Goal: Information Seeking & Learning: Learn about a topic

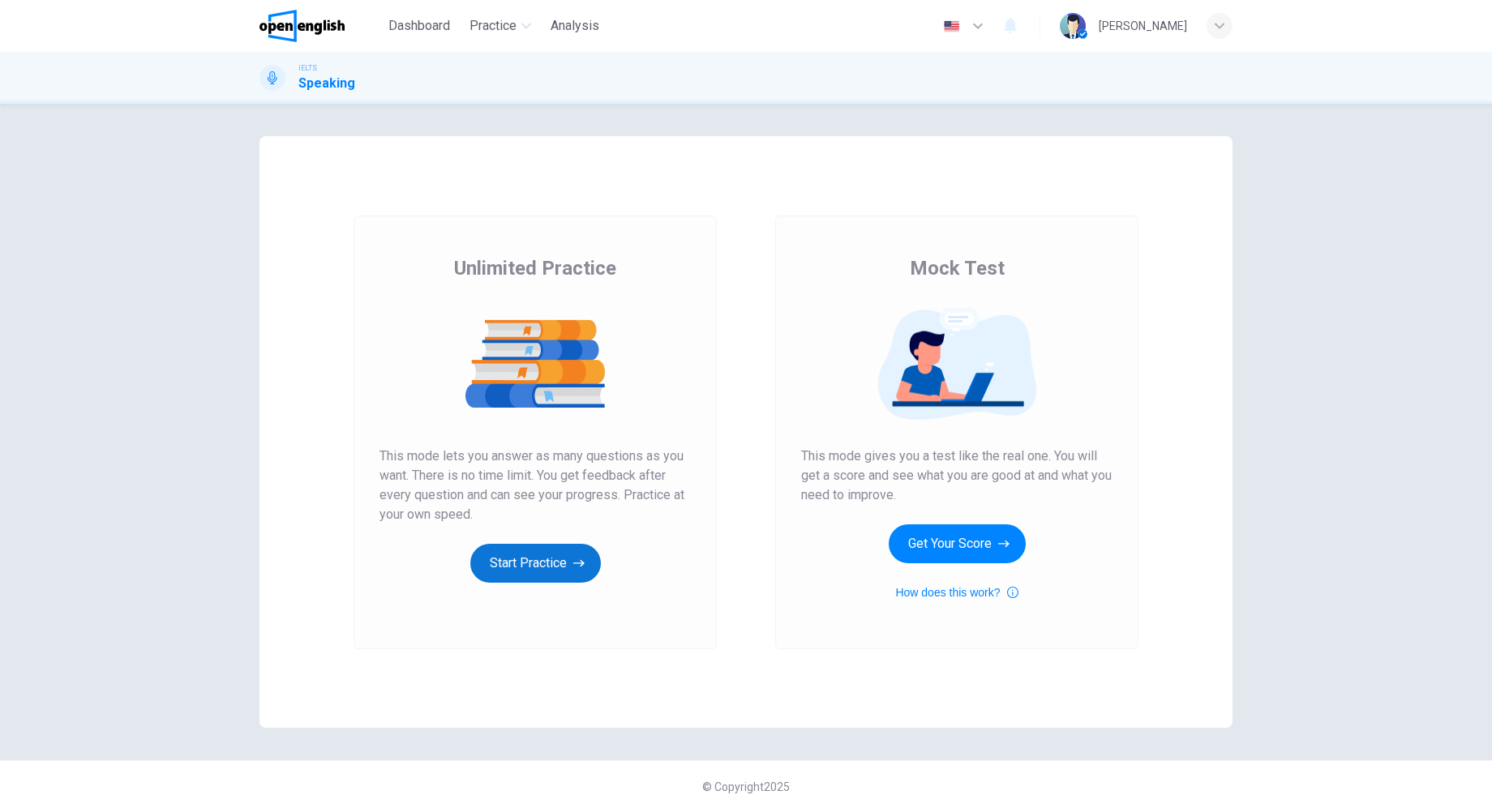
click at [549, 559] on button "Start Practice" at bounding box center [535, 563] width 131 height 39
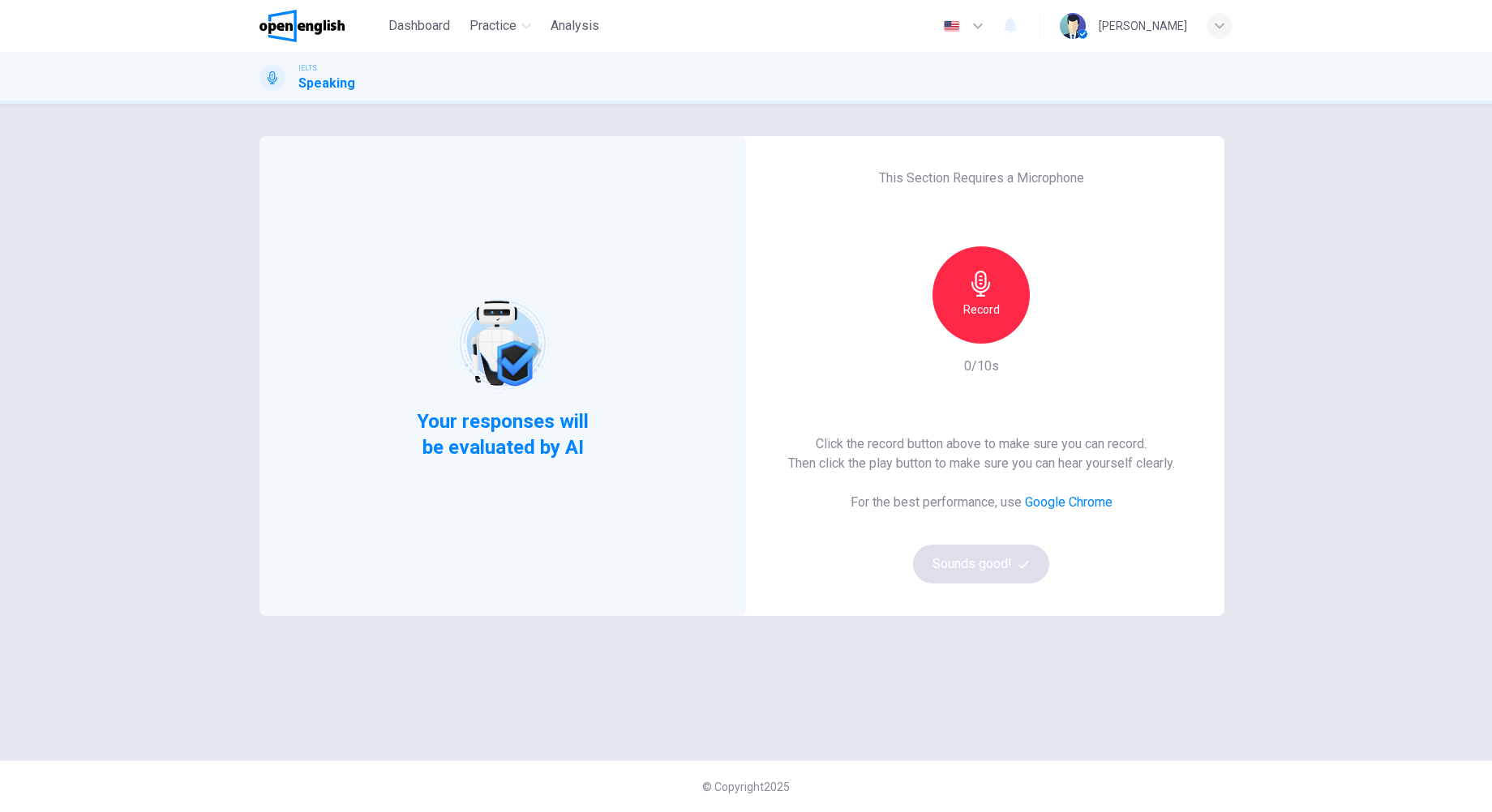
click at [999, 289] on div "Record" at bounding box center [981, 295] width 97 height 97
click at [988, 294] on icon "button" at bounding box center [981, 284] width 26 height 26
click at [1059, 329] on icon "button" at bounding box center [1055, 330] width 16 height 16
click at [1051, 331] on icon "button" at bounding box center [1055, 330] width 16 height 16
click at [1052, 331] on icon "button" at bounding box center [1055, 330] width 16 height 16
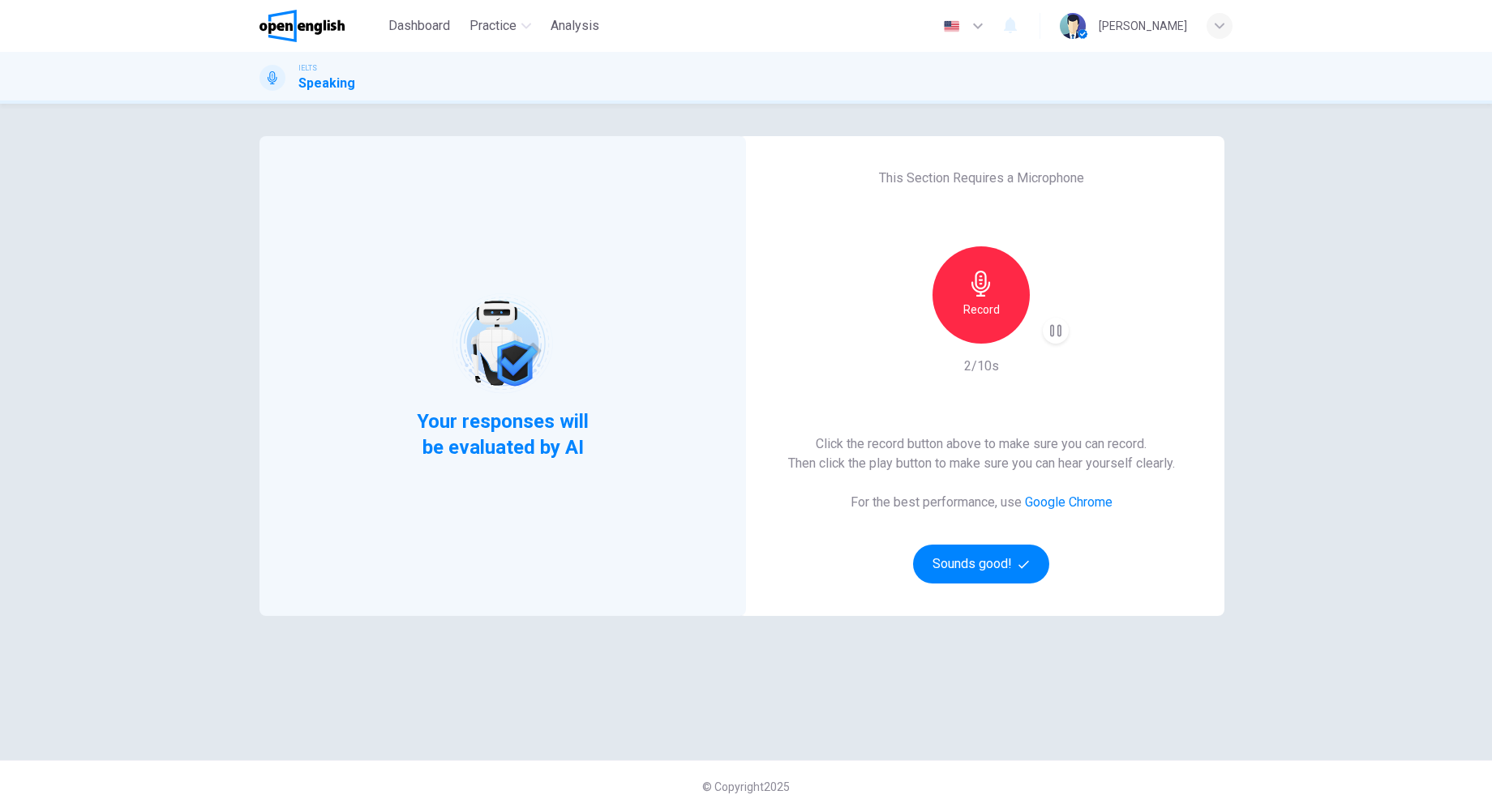
click at [973, 306] on h6 "Record" at bounding box center [981, 309] width 37 height 20
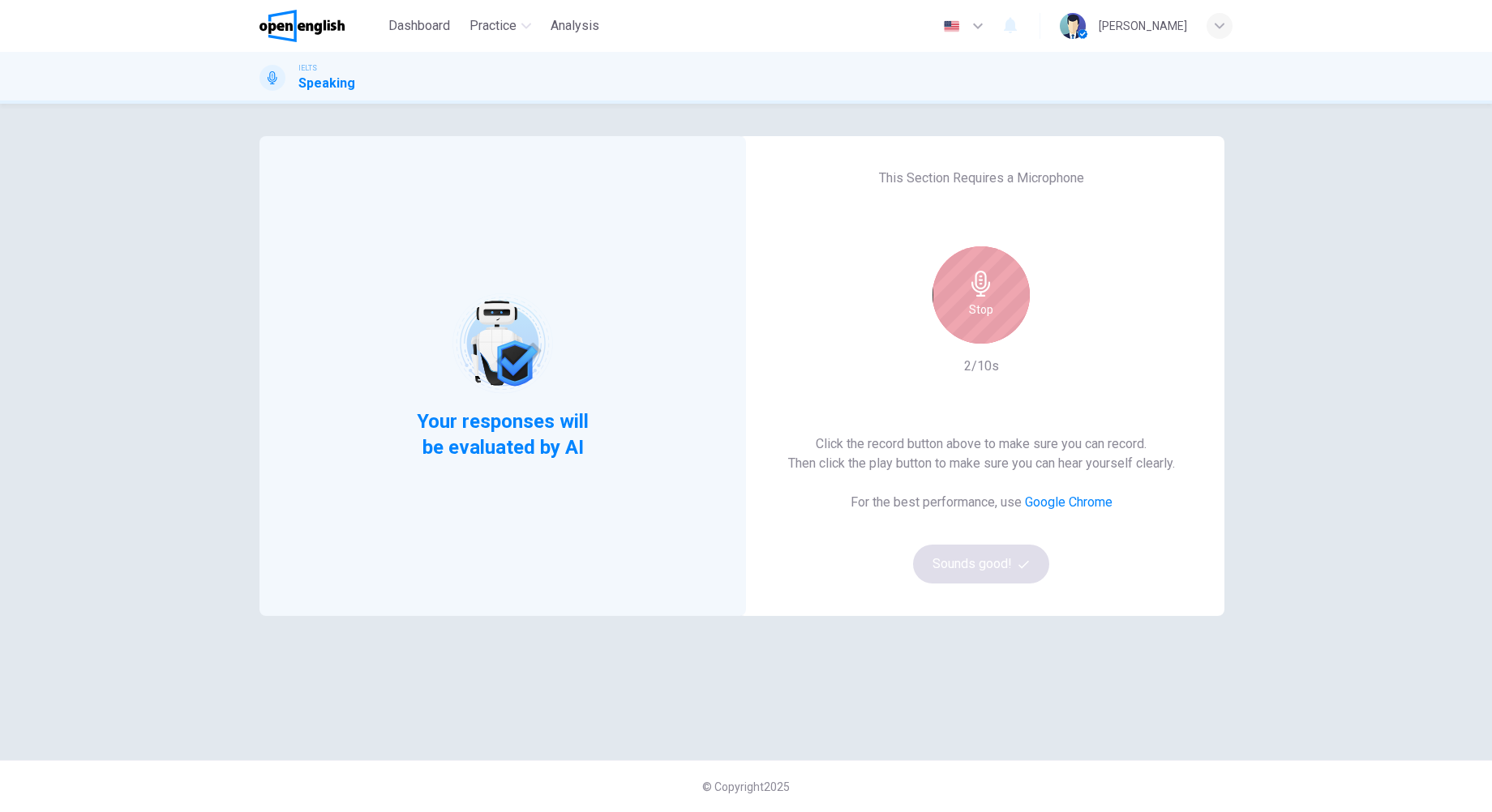
click at [1000, 309] on div "Stop" at bounding box center [981, 295] width 97 height 97
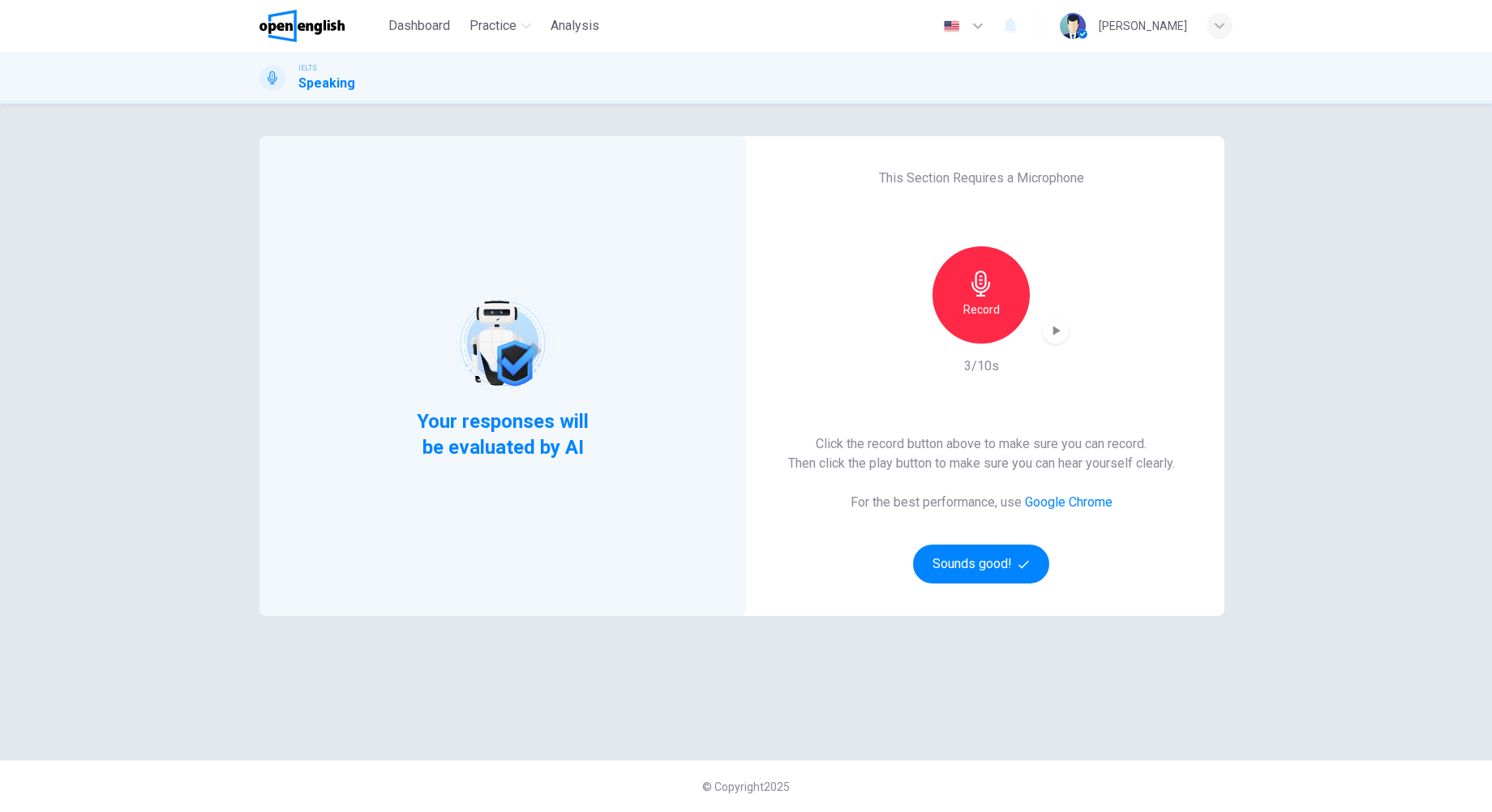
click at [1059, 337] on icon "button" at bounding box center [1055, 330] width 16 height 16
click at [1015, 305] on div "Record" at bounding box center [981, 295] width 97 height 97
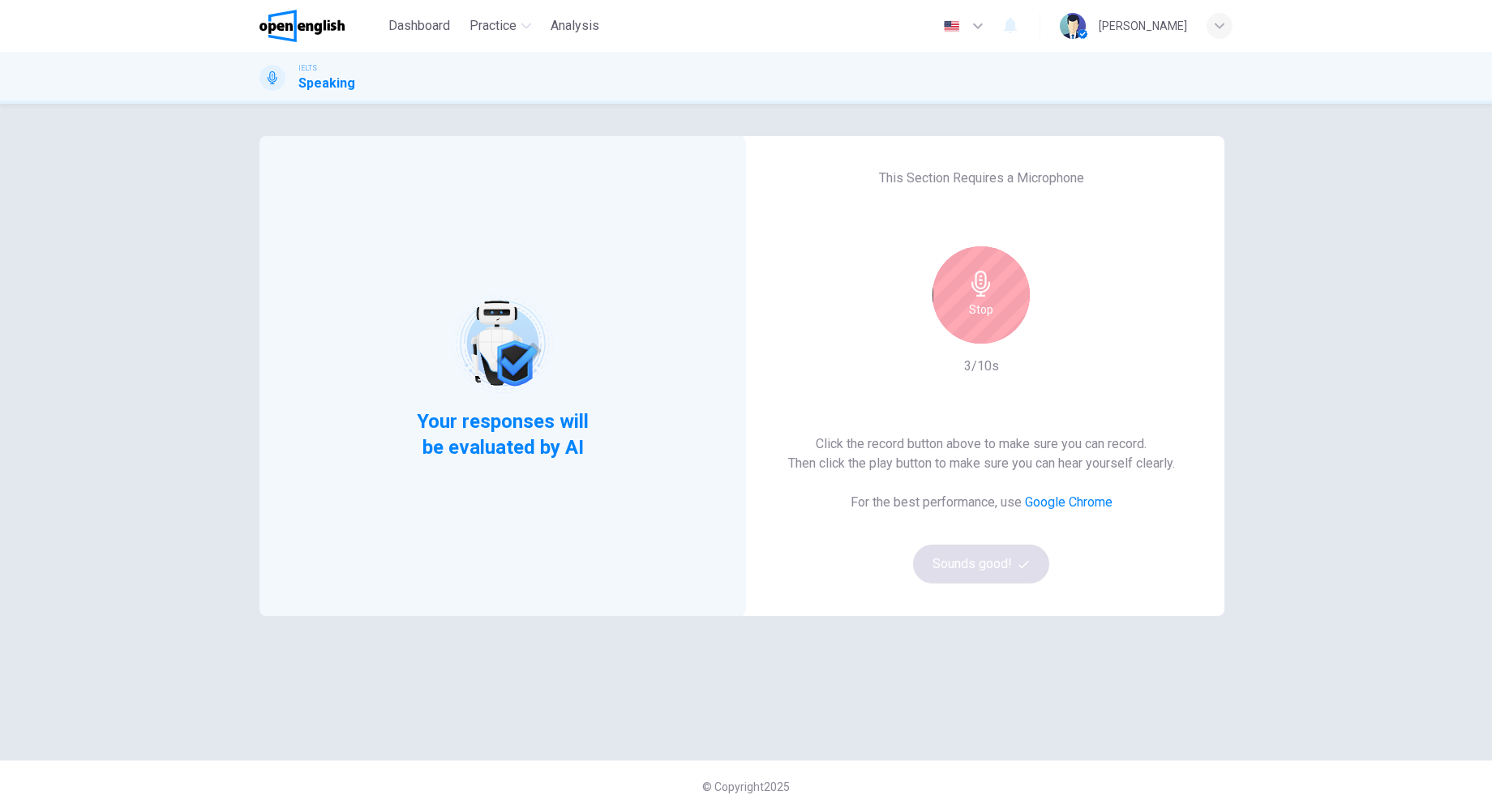
click at [1014, 304] on div "Stop" at bounding box center [981, 295] width 97 height 97
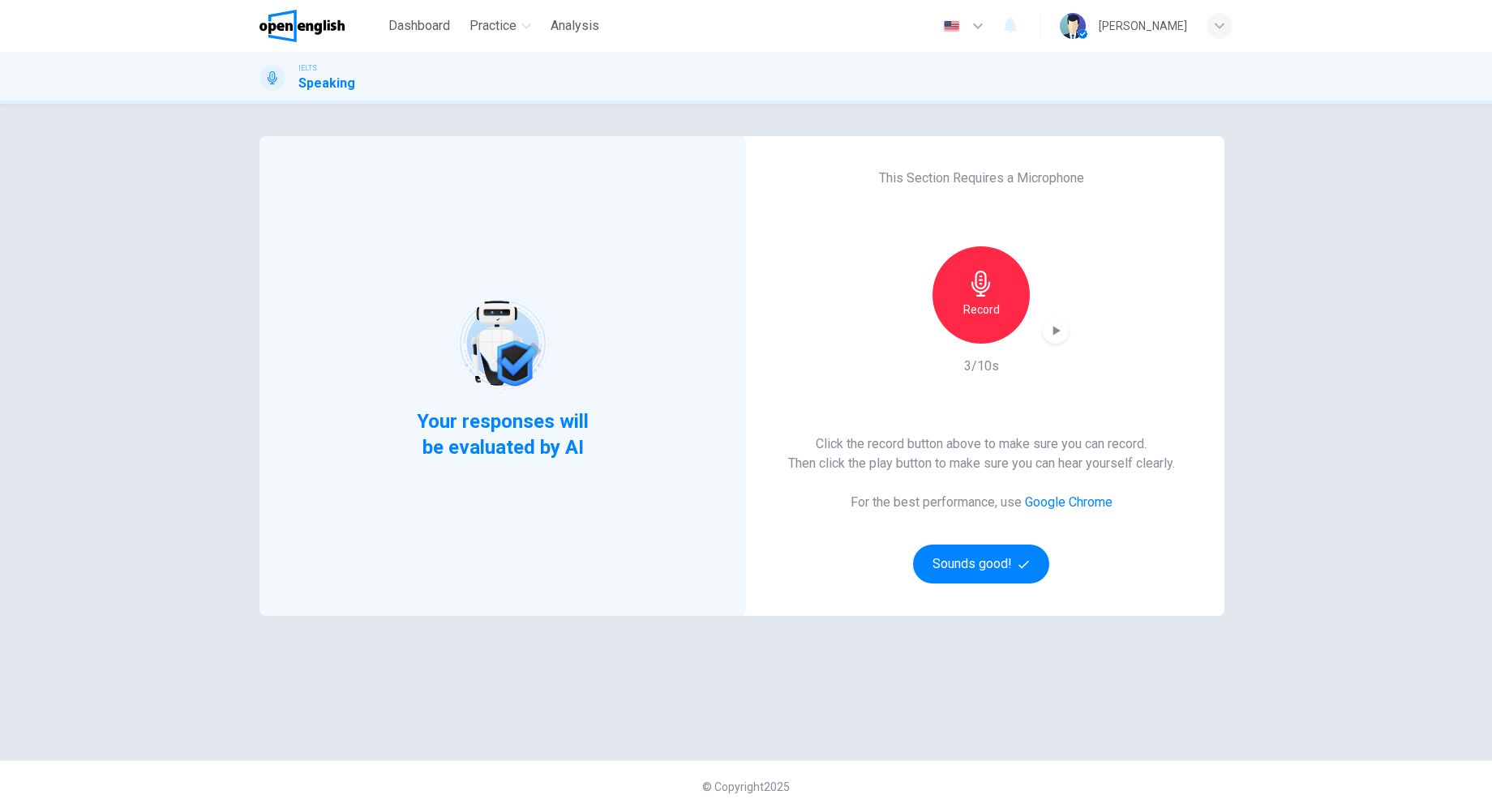
click at [1060, 331] on icon "button" at bounding box center [1055, 330] width 16 height 16
click at [1000, 550] on button "Sounds good!" at bounding box center [981, 564] width 136 height 39
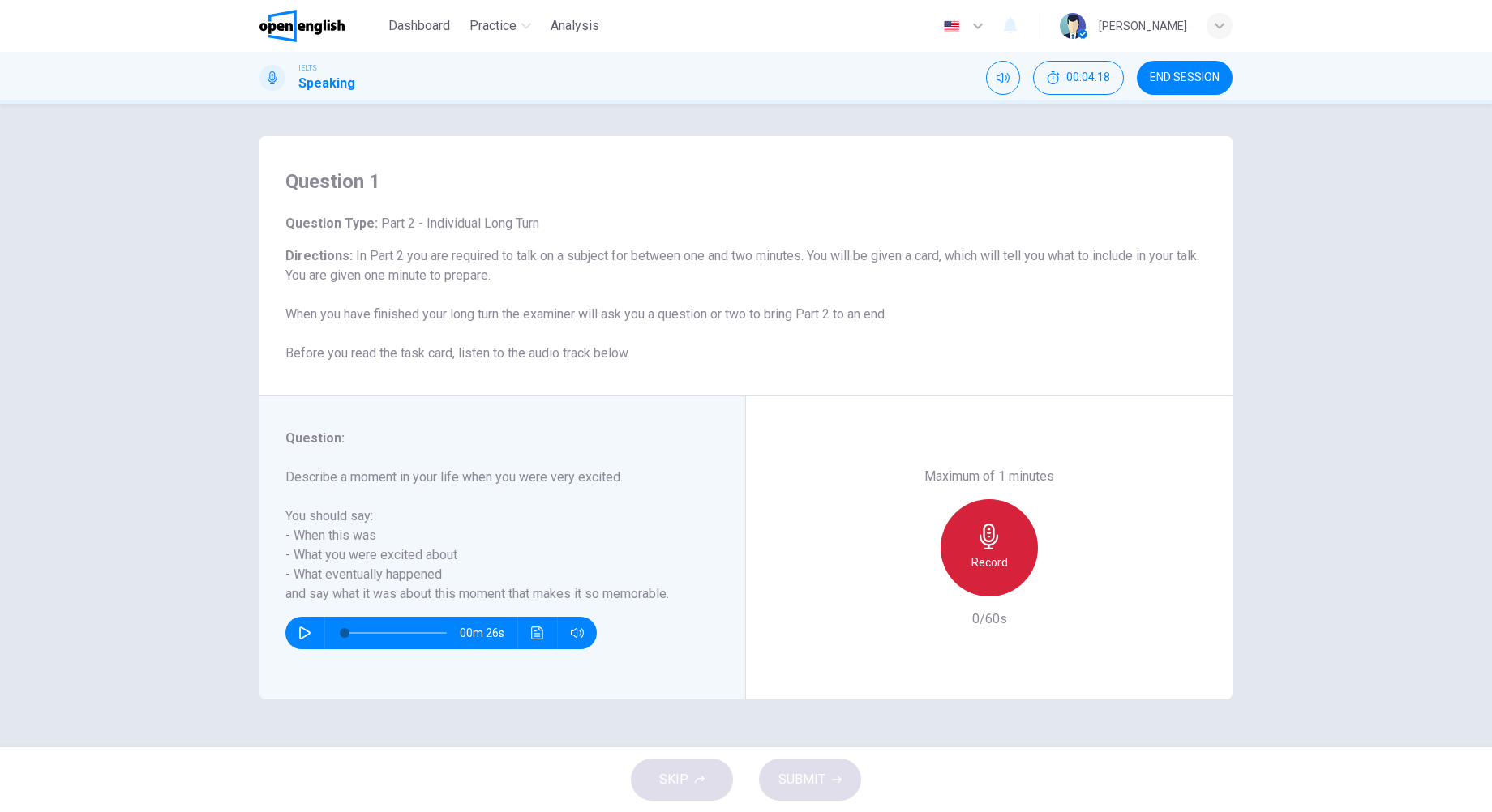
click at [992, 548] on icon "button" at bounding box center [988, 536] width 19 height 26
click at [1064, 585] on icon "button" at bounding box center [1064, 583] width 8 height 9
click at [799, 774] on span "SUBMIT" at bounding box center [801, 780] width 47 height 23
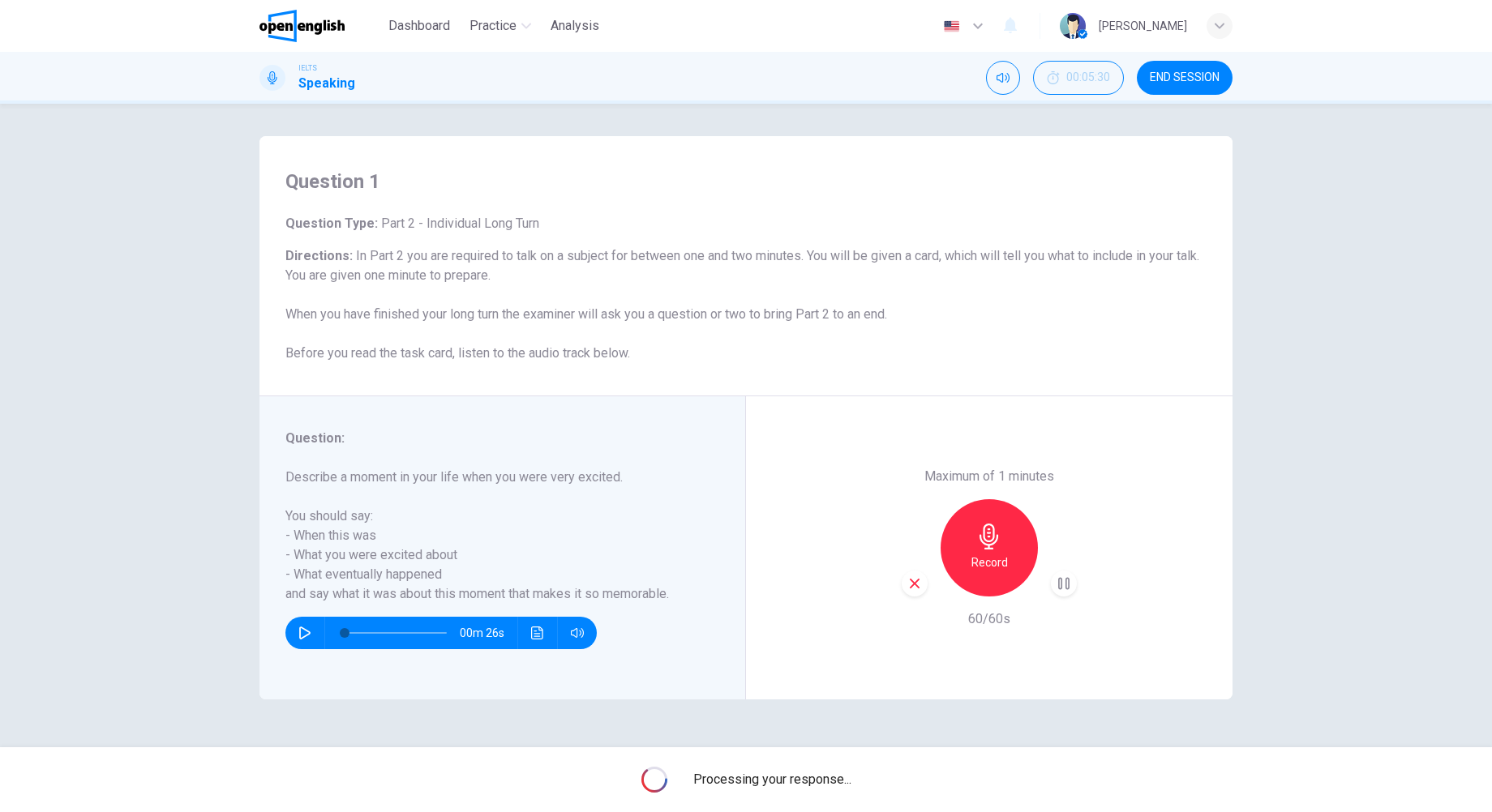
click at [1053, 585] on div "button" at bounding box center [1064, 583] width 26 height 26
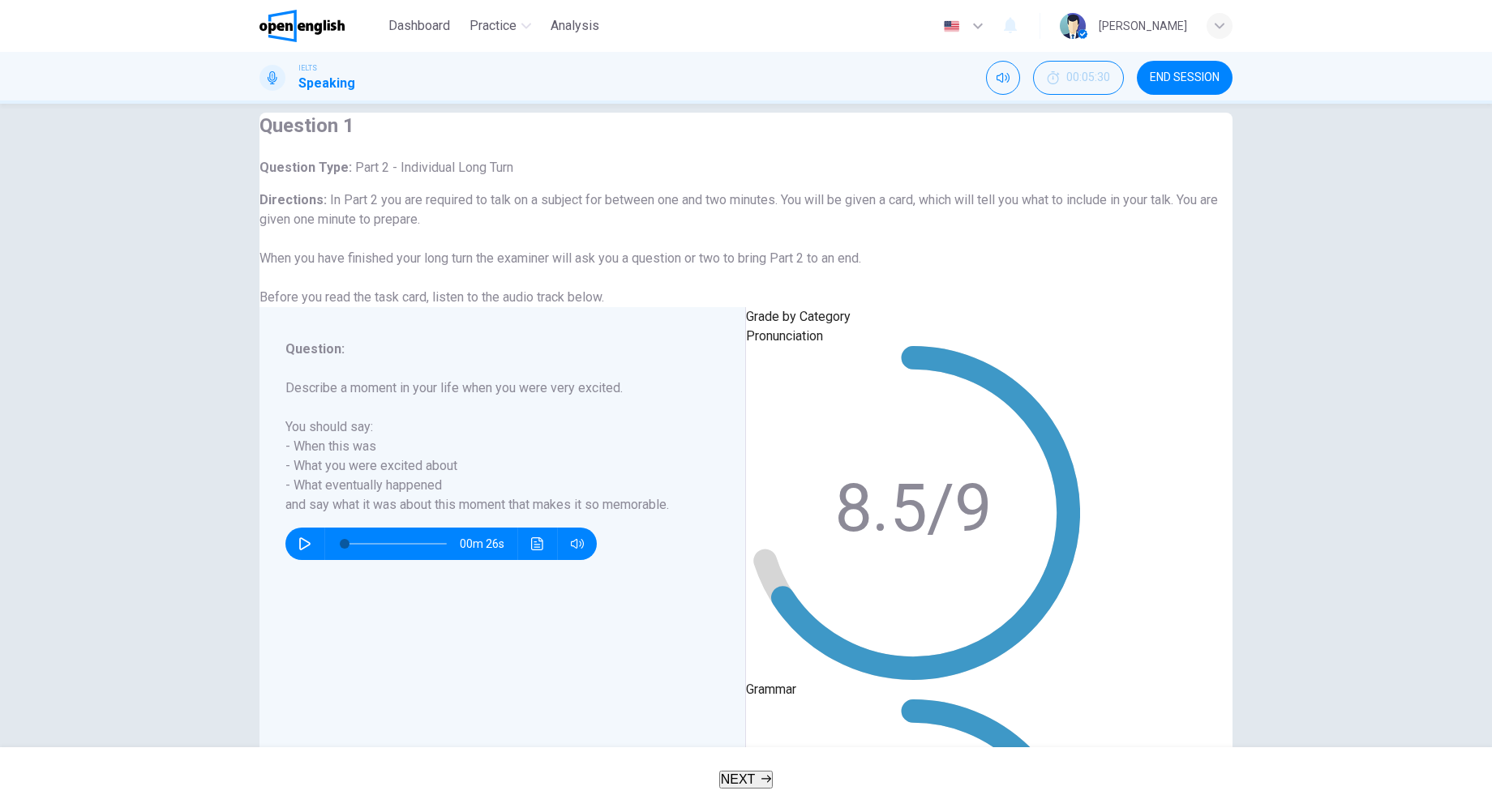
scroll to position [25, 0]
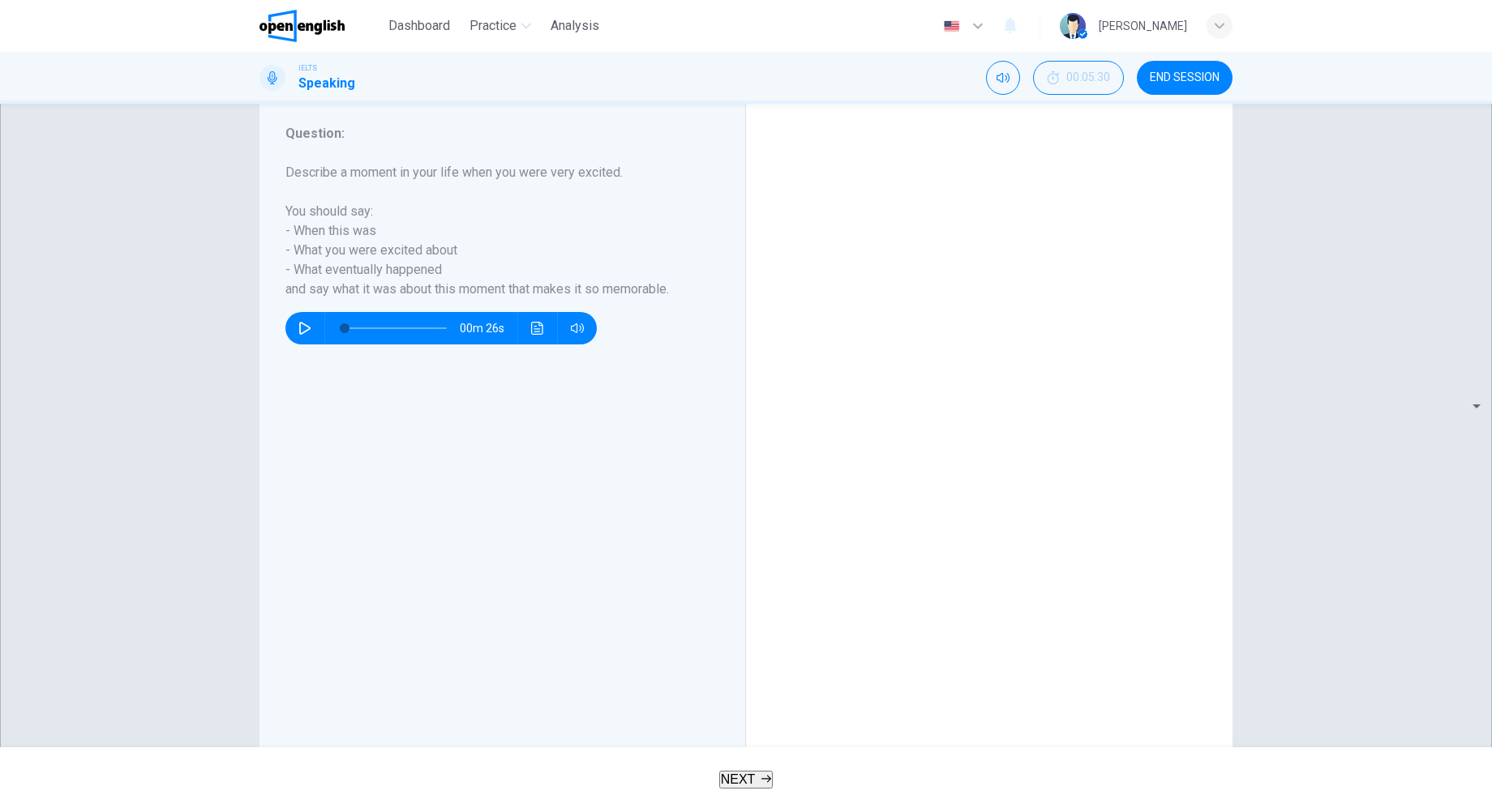
scroll to position [250, 0]
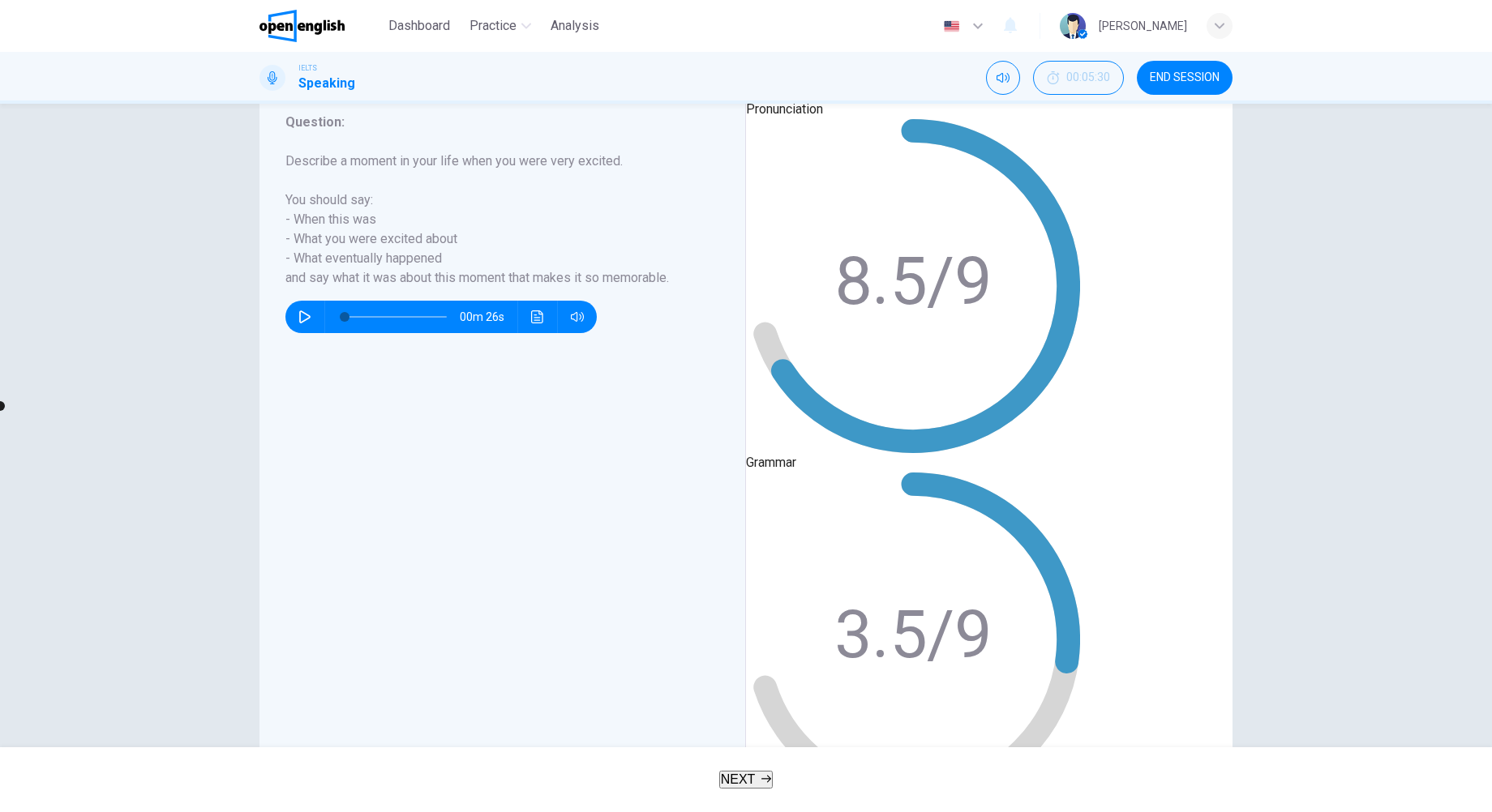
scroll to position [25, 0]
